Goal: Task Accomplishment & Management: Manage account settings

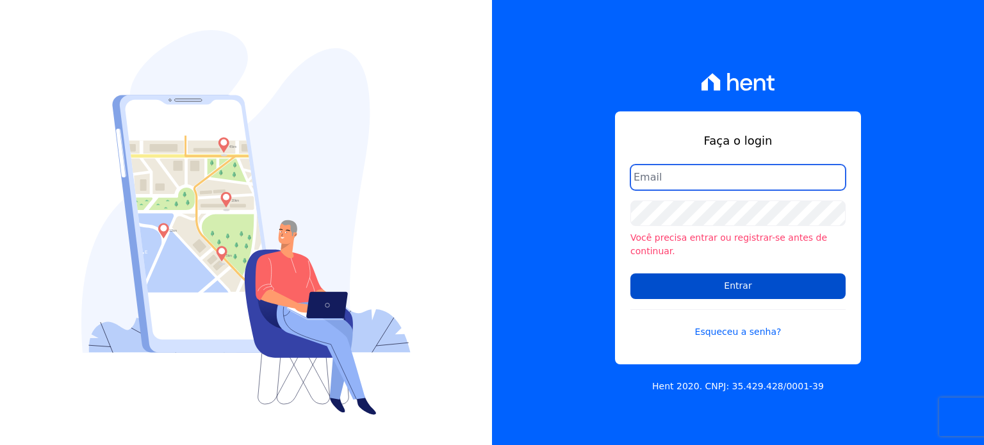
type input "[PERSON_NAME][EMAIL_ADDRESS][DOMAIN_NAME]"
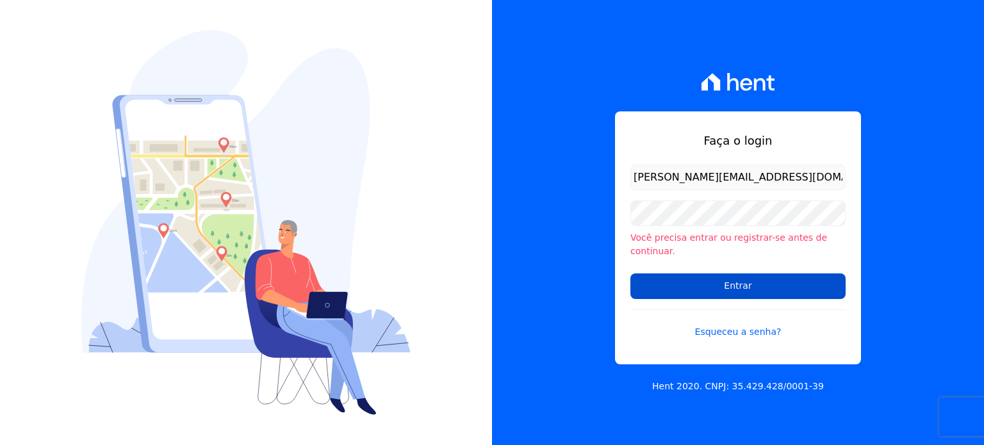
click at [735, 279] on input "Entrar" at bounding box center [738, 287] width 215 height 26
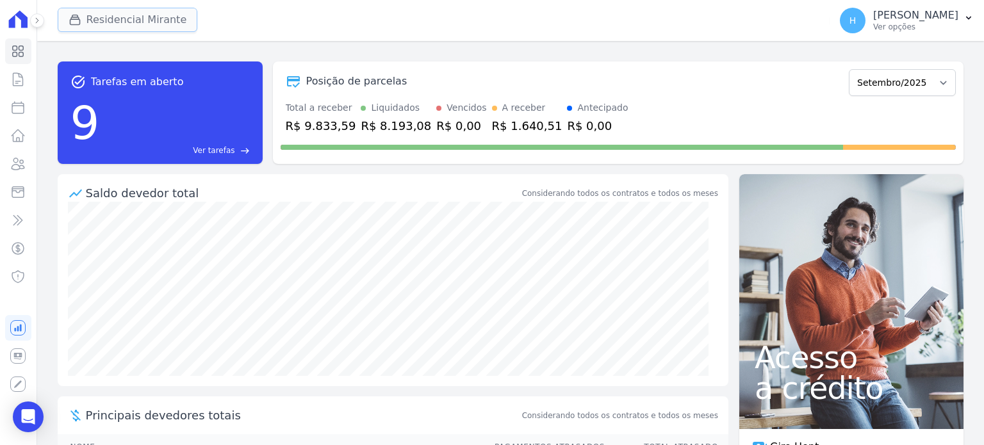
click at [122, 18] on button "Residencial Mirante" at bounding box center [128, 20] width 140 height 24
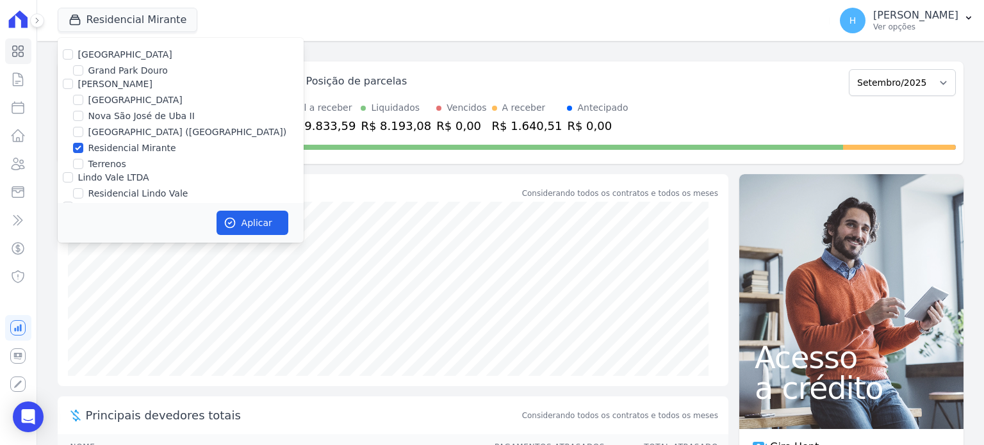
click at [79, 153] on div at bounding box center [78, 148] width 10 height 13
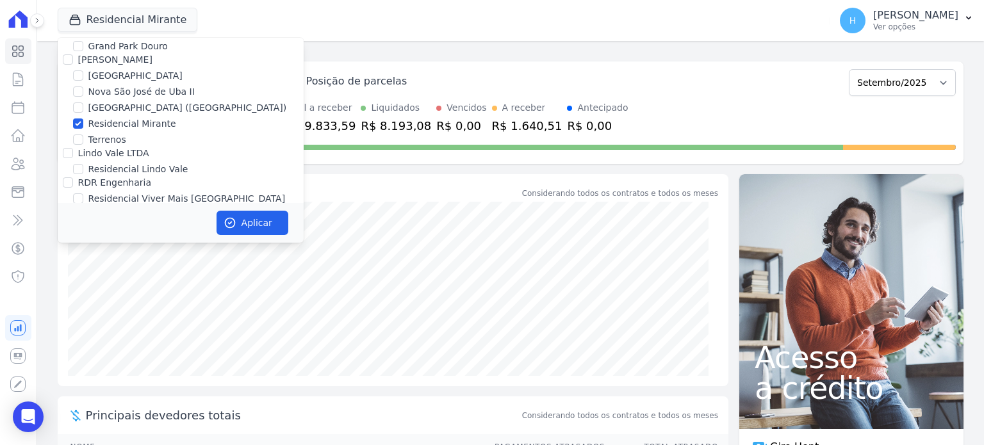
scroll to position [37, 0]
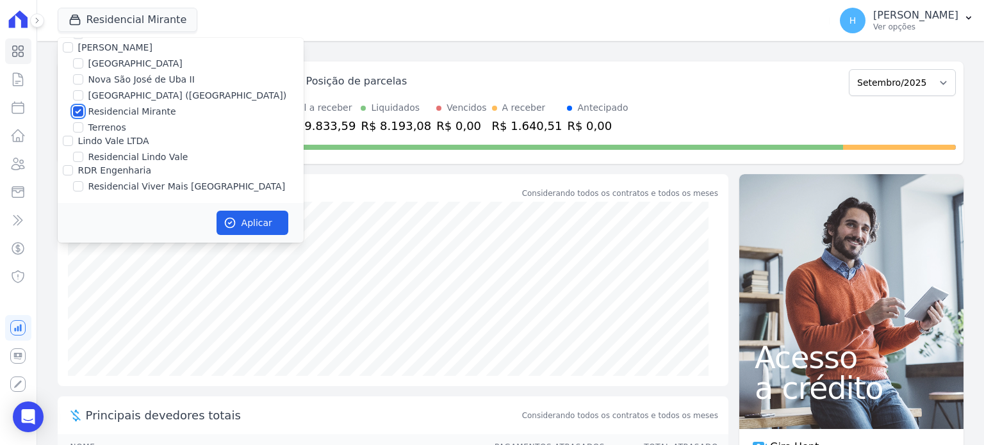
click at [77, 108] on input "Residencial Mirante" at bounding box center [78, 111] width 10 height 10
checkbox input "false"
drag, startPoint x: 68, startPoint y: 166, endPoint x: 95, endPoint y: 195, distance: 39.4
click at [69, 166] on input "RDR Engenharia" at bounding box center [68, 170] width 10 height 10
checkbox input "true"
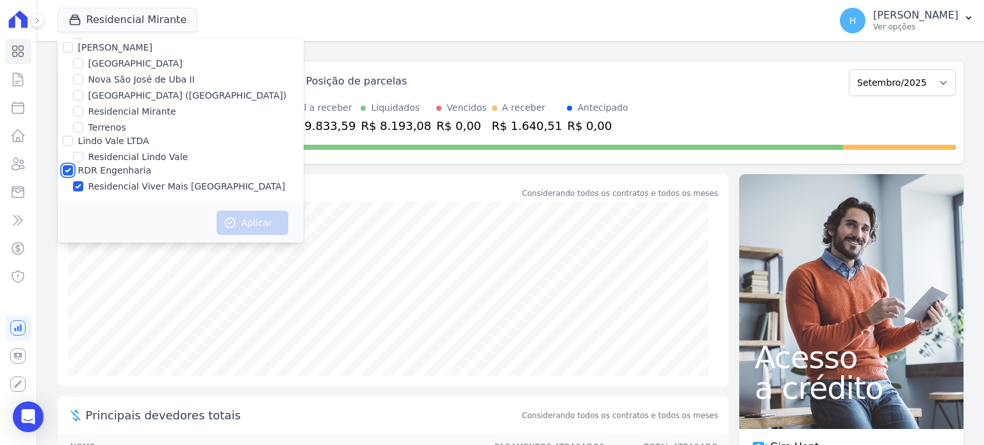
checkbox input "true"
click at [247, 222] on button "Aplicar" at bounding box center [253, 223] width 72 height 24
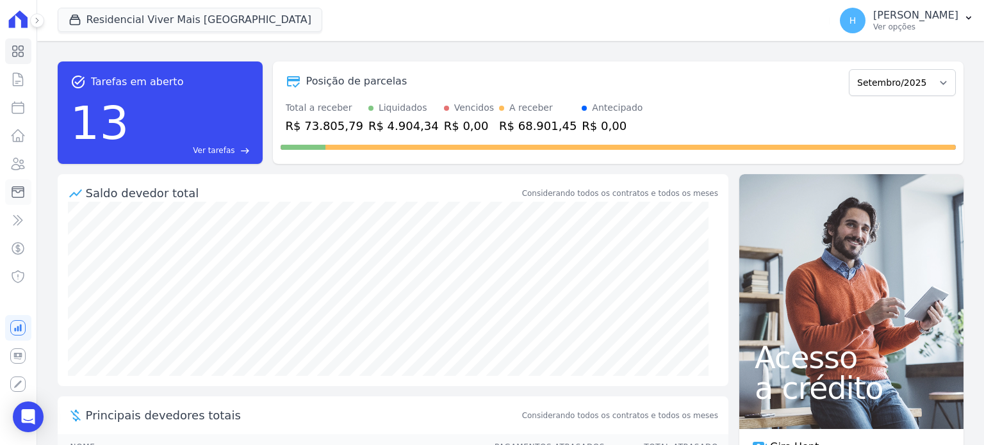
click at [19, 194] on icon at bounding box center [17, 192] width 15 height 15
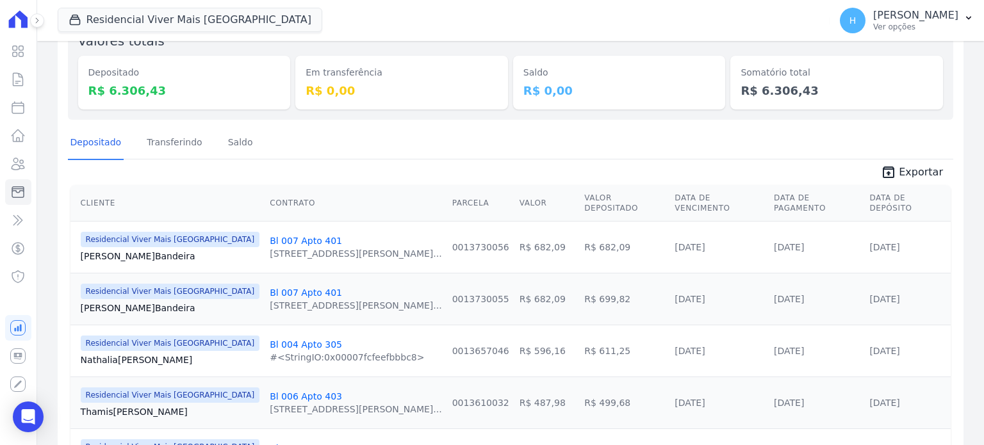
scroll to position [27, 0]
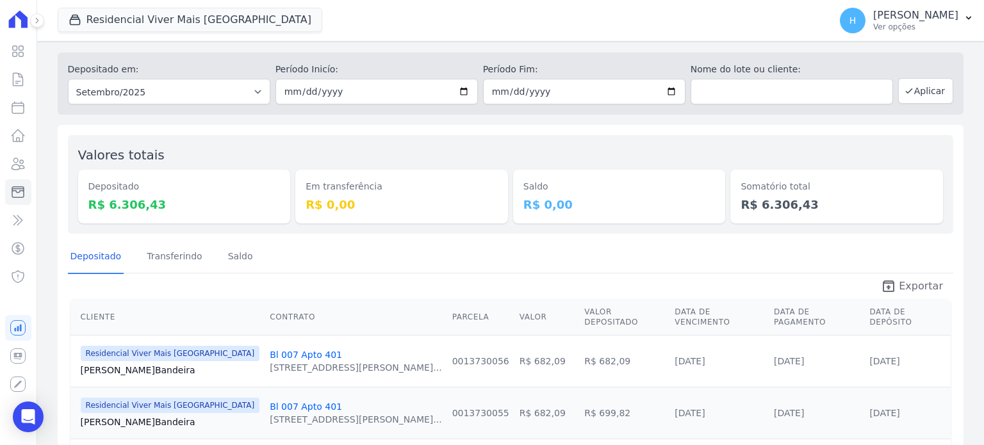
click at [899, 287] on span "Exportar" at bounding box center [921, 286] width 44 height 15
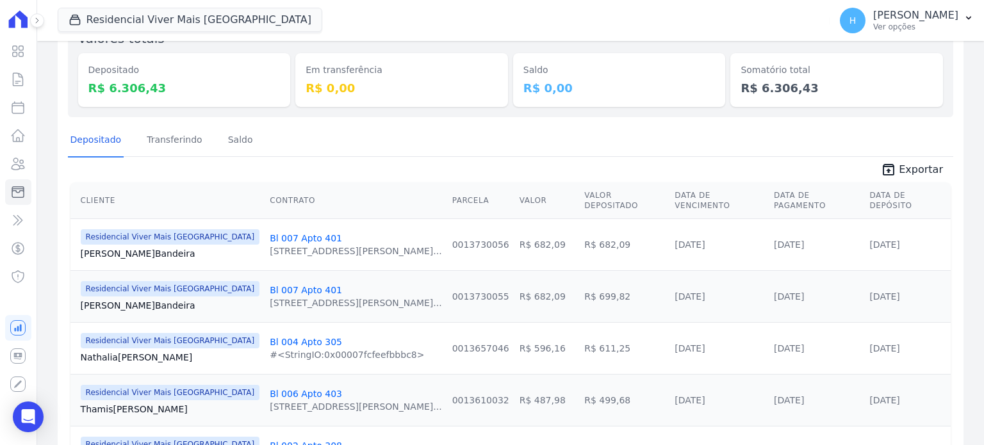
scroll to position [155, 0]
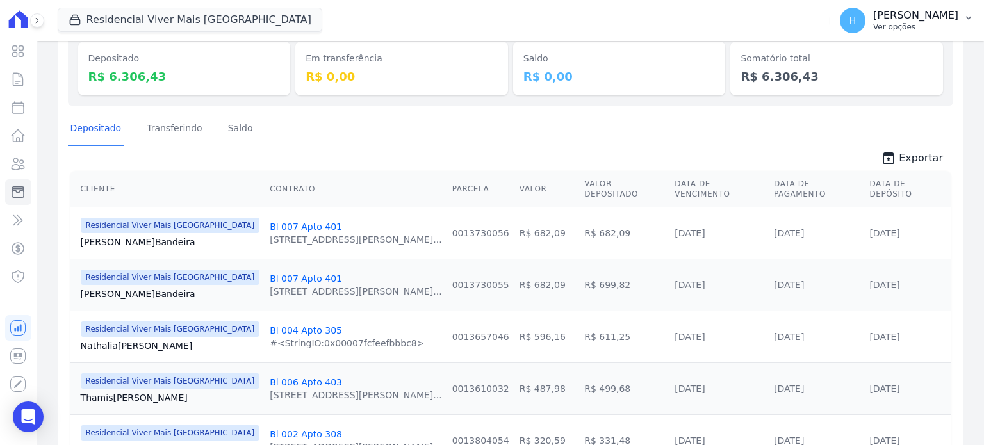
click at [951, 25] on p "Ver opções" at bounding box center [915, 27] width 85 height 10
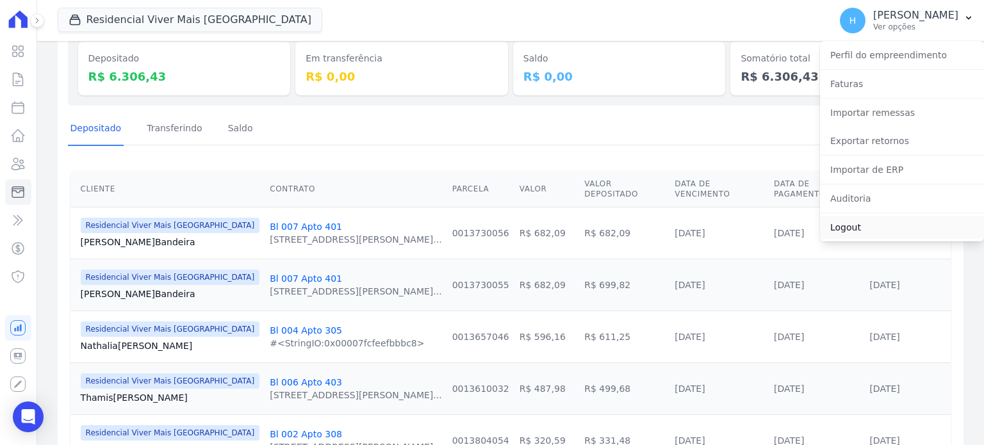
click at [844, 227] on link "Logout" at bounding box center [902, 227] width 164 height 23
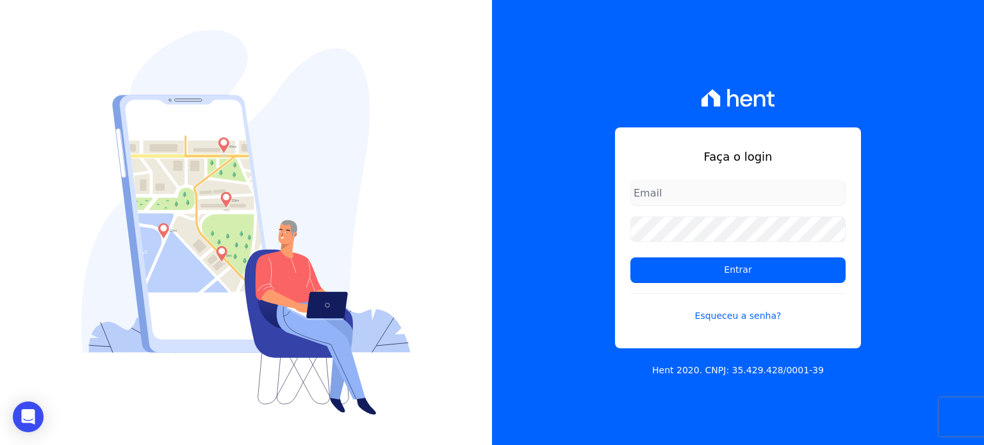
type input "[EMAIL_ADDRESS][DOMAIN_NAME]"
